Goal: Task Accomplishment & Management: Manage account settings

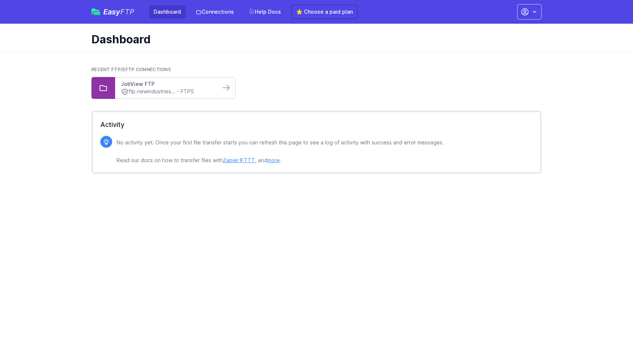
click at [134, 86] on link "JobView FTP" at bounding box center [167, 83] width 93 height 7
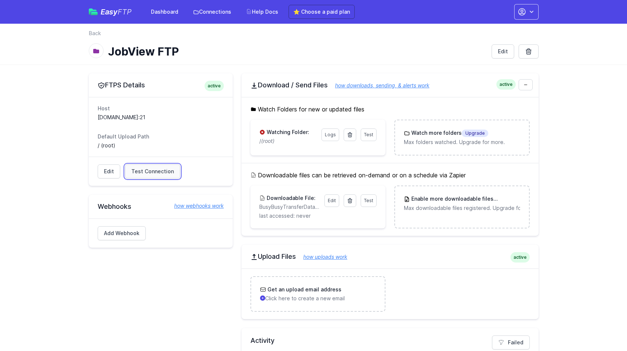
drag, startPoint x: 151, startPoint y: 170, endPoint x: 167, endPoint y: 174, distance: 15.5
click at [151, 170] on span "Test Connection" at bounding box center [152, 171] width 43 height 7
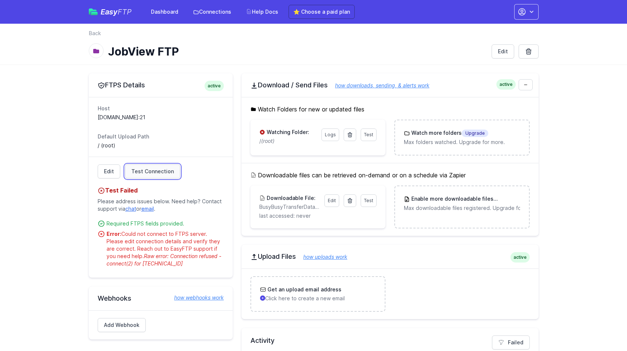
click at [153, 169] on span "Test Connection" at bounding box center [152, 171] width 43 height 7
click at [110, 172] on link "Edit" at bounding box center [109, 171] width 23 height 14
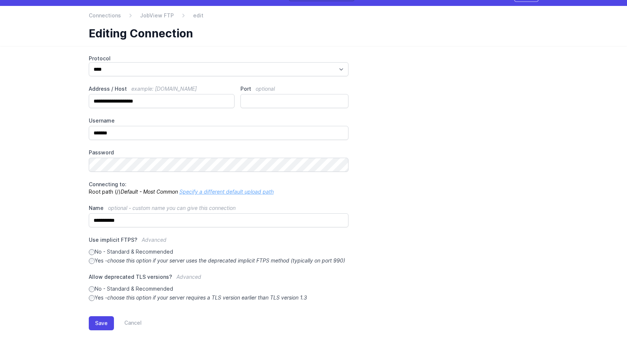
scroll to position [25, 0]
click at [104, 321] on button "Save" at bounding box center [101, 323] width 25 height 14
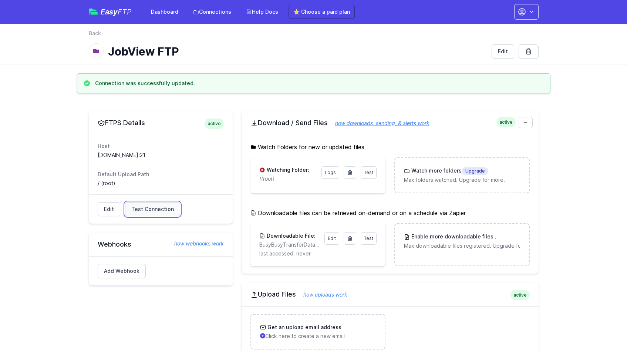
click at [144, 210] on span "Test Connection" at bounding box center [152, 208] width 43 height 7
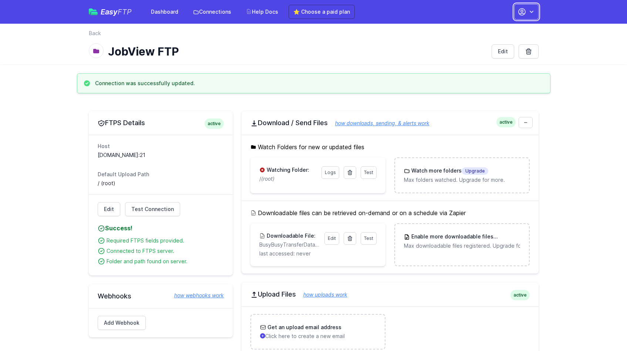
click at [531, 13] on icon "button" at bounding box center [531, 11] width 7 height 7
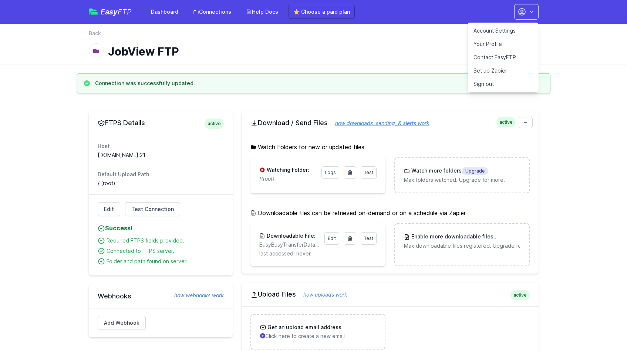
click at [388, 49] on h1 "JobView FTP" at bounding box center [297, 51] width 378 height 13
click at [157, 207] on span "Test Connection" at bounding box center [152, 208] width 43 height 7
drag, startPoint x: 151, startPoint y: 156, endPoint x: 91, endPoint y: 157, distance: 59.6
click at [91, 157] on div "Host [DOMAIN_NAME]:21 Default Upload Path / (root)" at bounding box center [161, 165] width 144 height 60
copy dd "[DOMAIN_NAME]"
